Goal: Task Accomplishment & Management: Complete application form

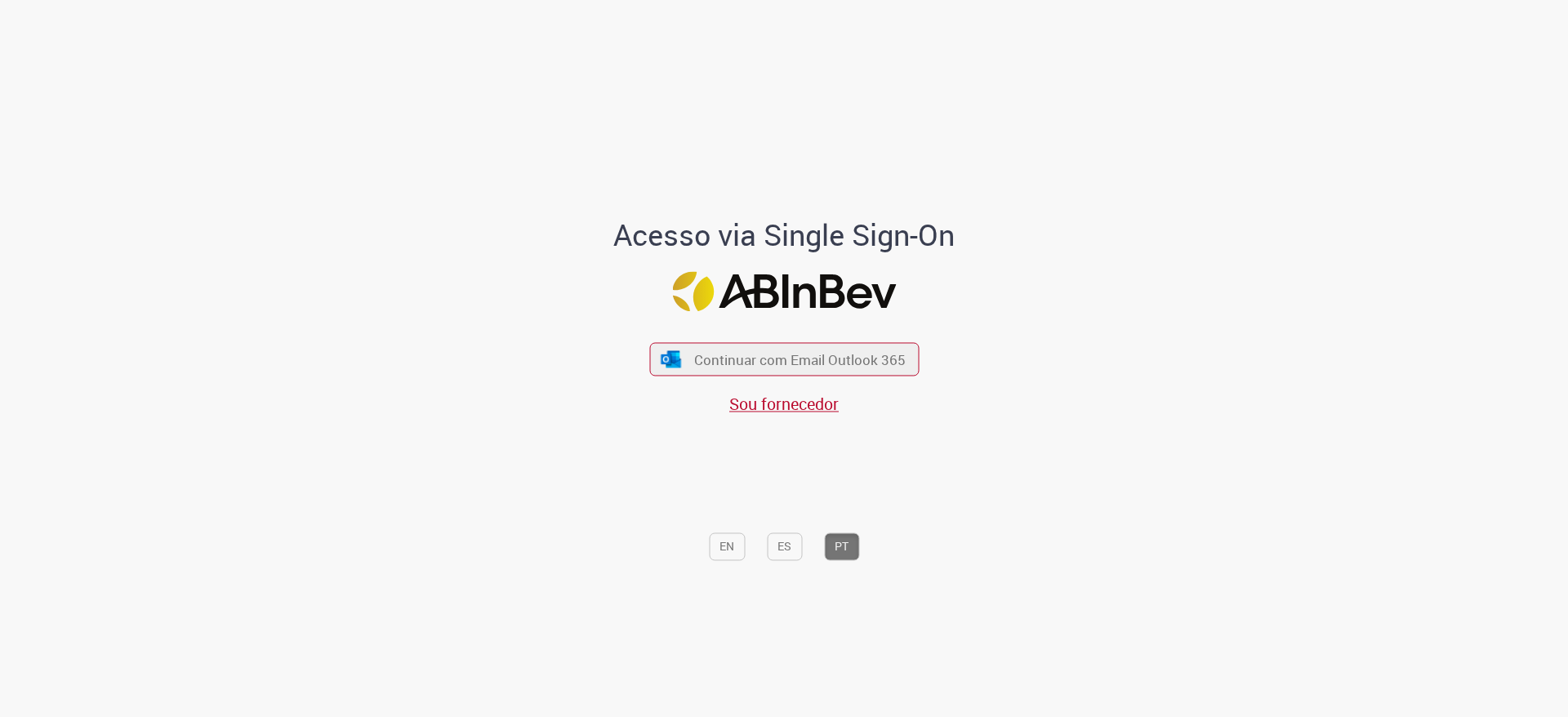
click at [764, 319] on div "Acesso via Single Sign-On Continuar com Email Outlook 365 Sou fornecedor EN ES …" at bounding box center [784, 394] width 453 height 351
click at [731, 363] on span "Continuar com Email Outlook 365" at bounding box center [799, 360] width 216 height 19
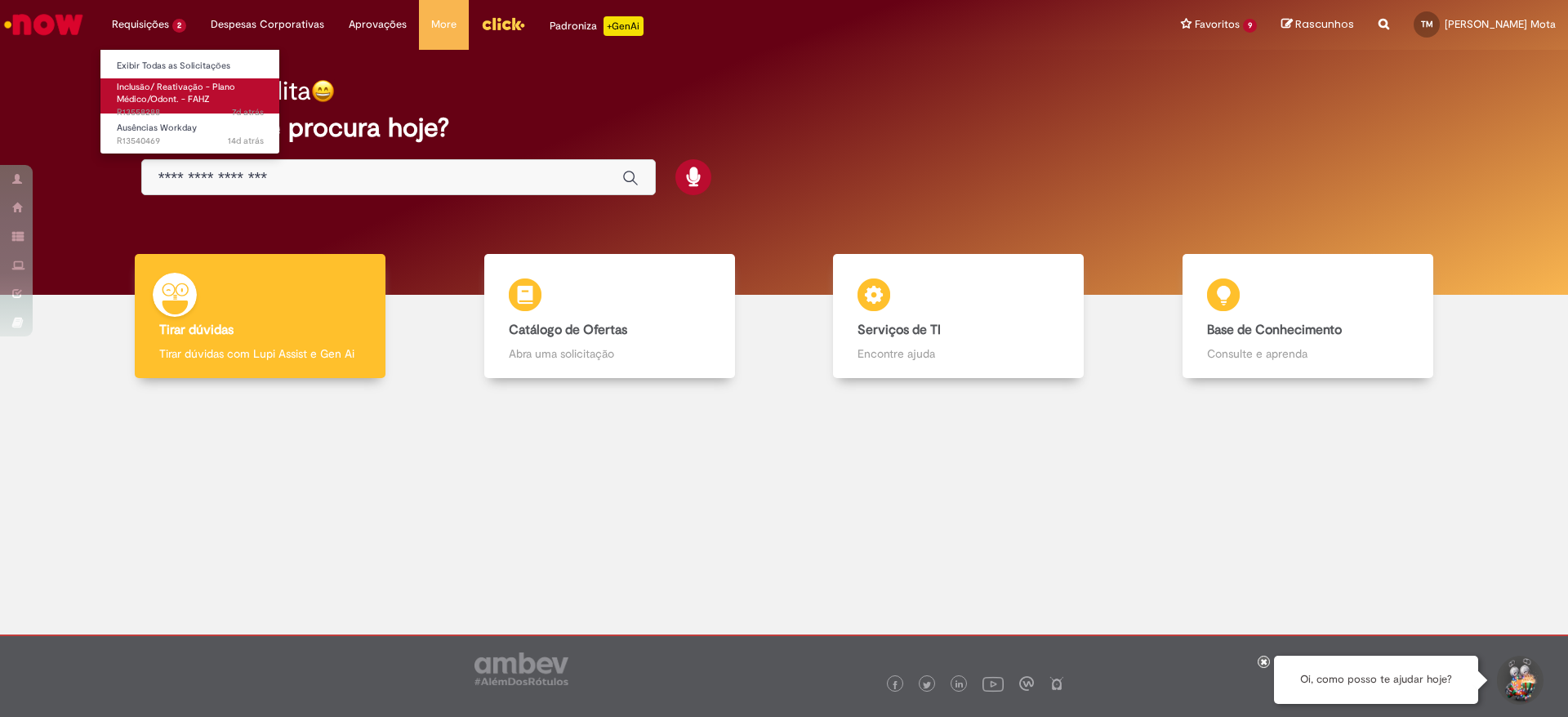
click at [188, 93] on span "Inclusão/ Reativação - Plano Médico/Odont. - FAHZ" at bounding box center [176, 93] width 119 height 25
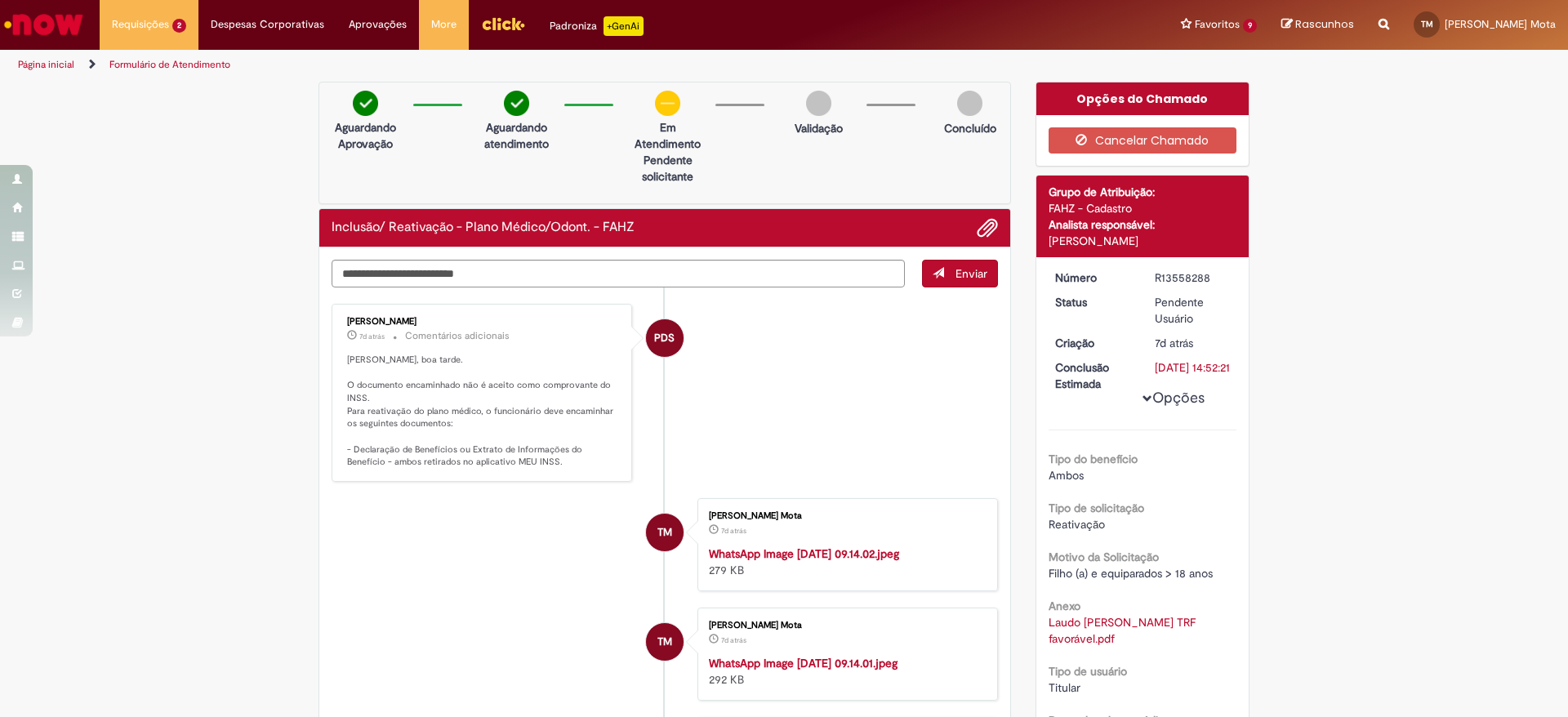
drag, startPoint x: 502, startPoint y: 417, endPoint x: 484, endPoint y: 419, distance: 18.1
click at [486, 419] on p "Olá Talita, boa tarde. O documento encaminhado não é aceito como comprovante do…" at bounding box center [482, 410] width 272 height 115
click at [470, 421] on p "Olá Talita, boa tarde. O documento encaminhado não é aceito como comprovante do…" at bounding box center [482, 410] width 272 height 115
drag, startPoint x: 486, startPoint y: 452, endPoint x: 328, endPoint y: 449, distance: 158.0
click at [337, 449] on div "Priscila De Souza Moreira 7d atrás 7 dias atrás Comentários adicionais Olá Tali…" at bounding box center [482, 393] width 291 height 168
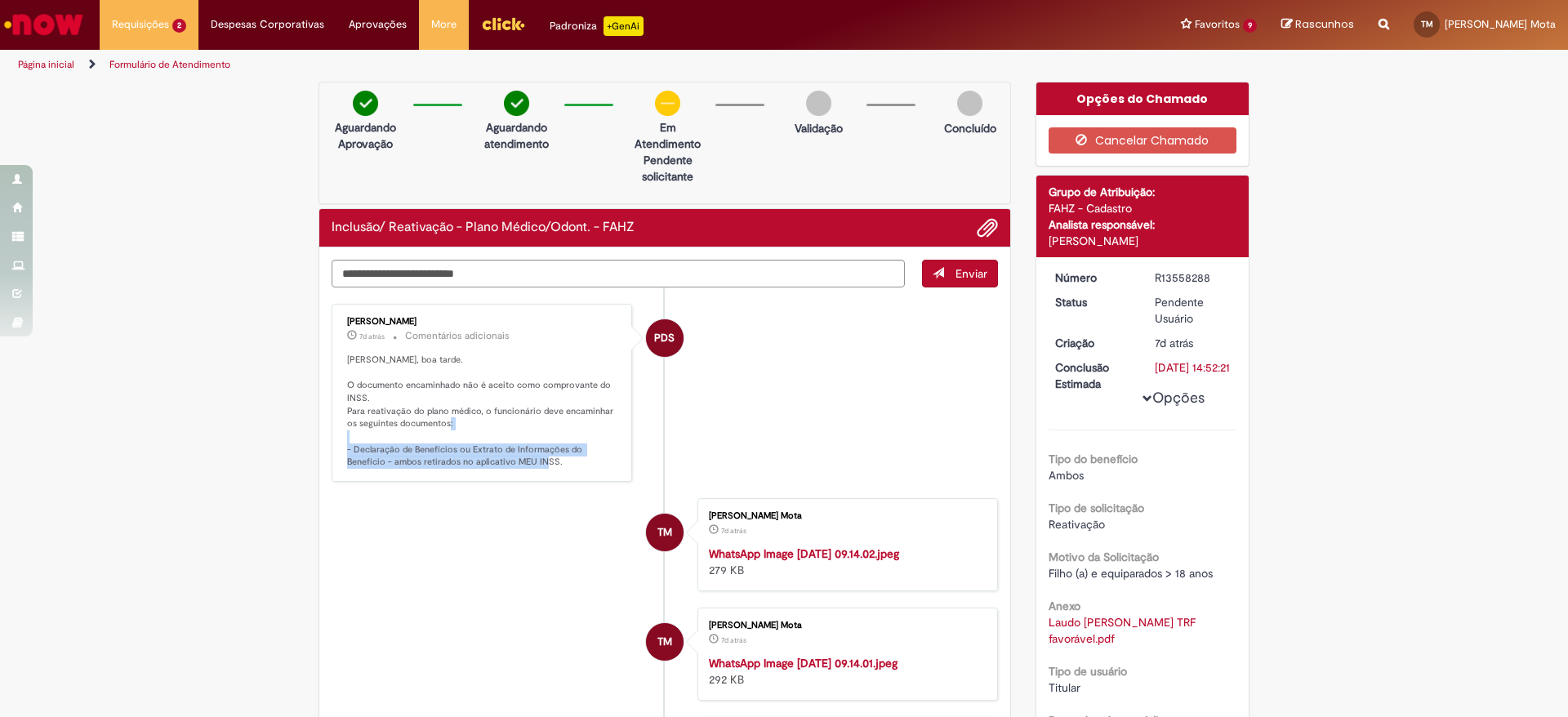
copy p "- Declaração de Benefícios ou Extrato de Informações do Benefício - ambos retir…"
